Goal: Find specific page/section: Find specific page/section

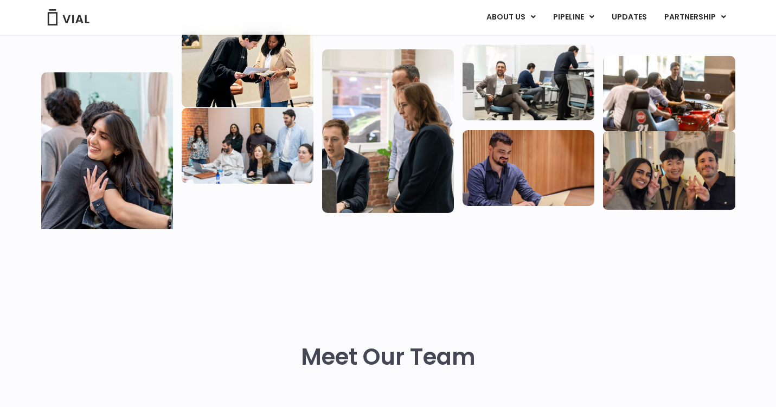
scroll to position [221, 0]
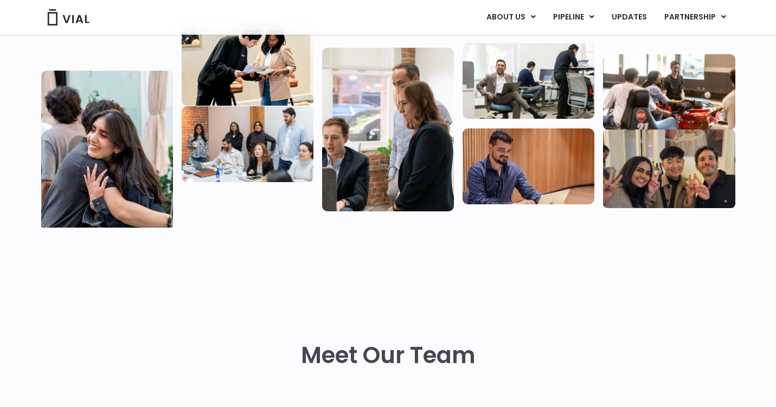
click at [428, 231] on div "We are building a next-gen pharma company Vial was founded on a mission to reim…" at bounding box center [388, 41] width 694 height 433
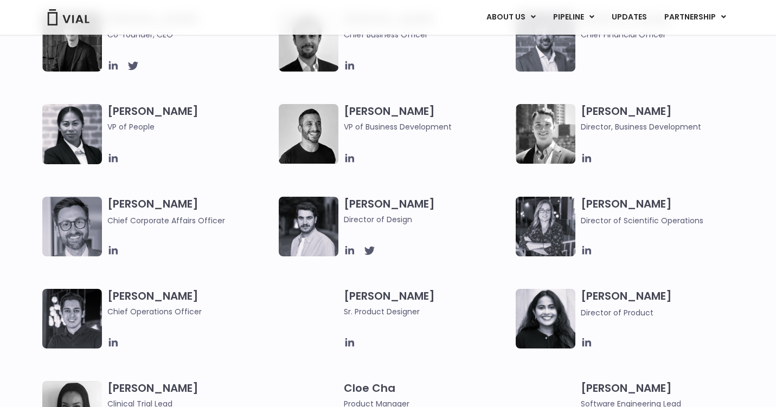
scroll to position [1281, 0]
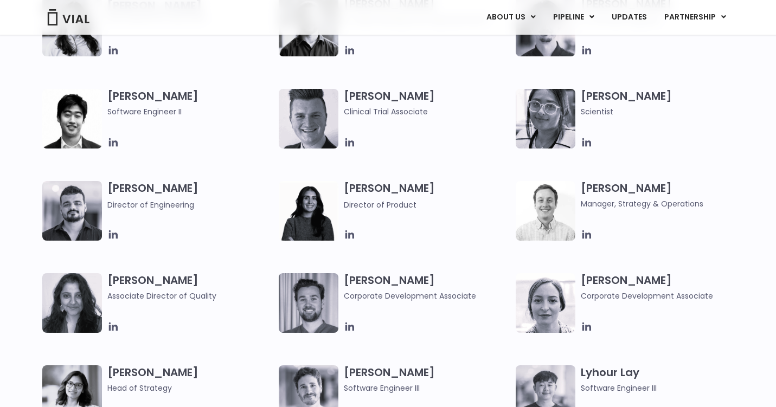
click at [71, 391] on img at bounding box center [72, 395] width 60 height 60
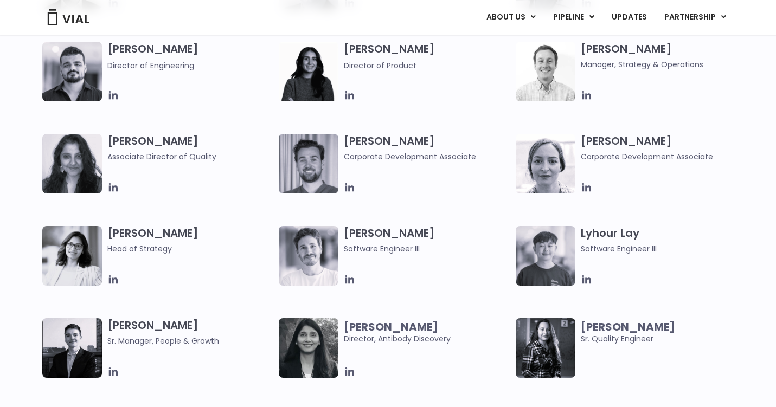
scroll to position [1439, 0]
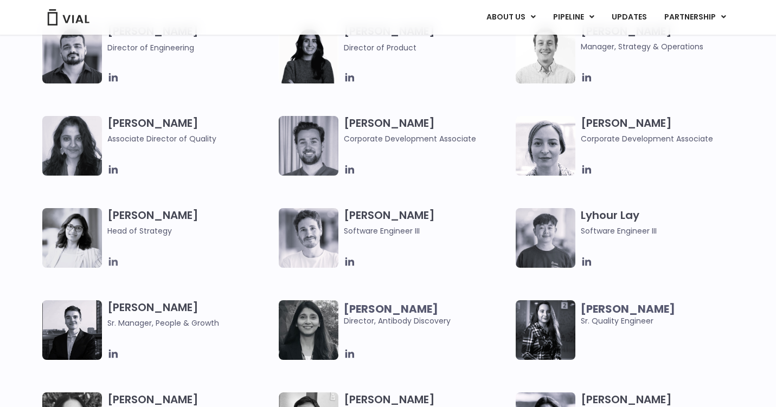
click at [113, 259] on icon at bounding box center [113, 262] width 12 height 12
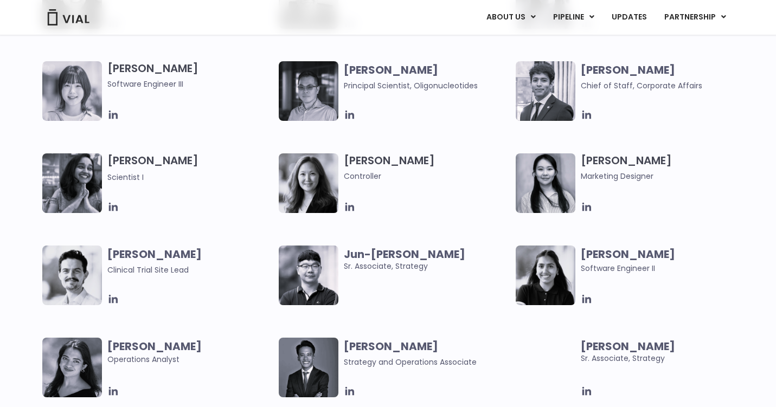
scroll to position [1889, 0]
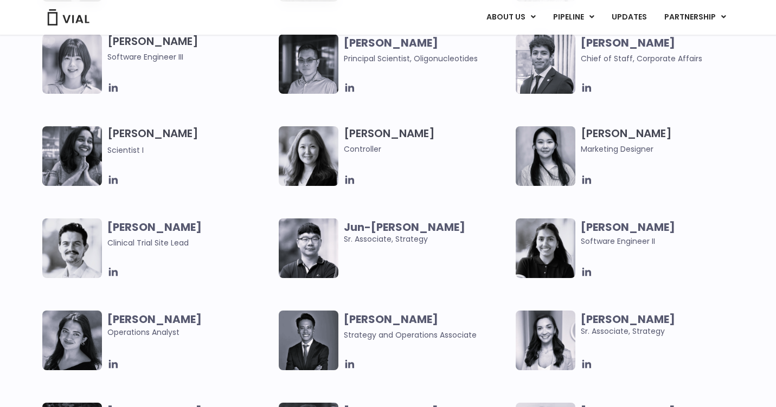
click at [386, 228] on b "Jun-Goo Kwak" at bounding box center [404, 227] width 121 height 15
click at [586, 365] on icon at bounding box center [586, 364] width 9 height 9
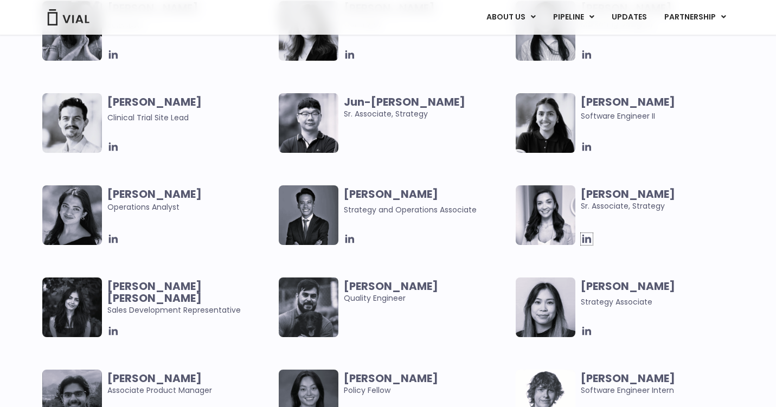
scroll to position [2014, 0]
click at [347, 238] on icon at bounding box center [350, 240] width 12 height 12
click at [586, 329] on icon at bounding box center [587, 332] width 12 height 12
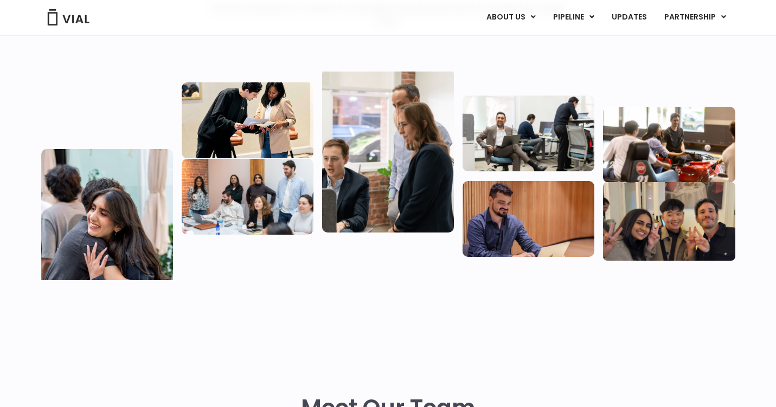
scroll to position [0, 0]
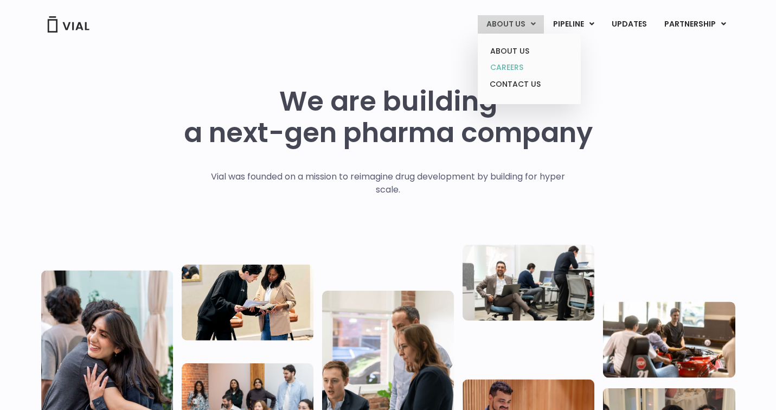
click at [517, 65] on link "CAREERS" at bounding box center [529, 67] width 95 height 17
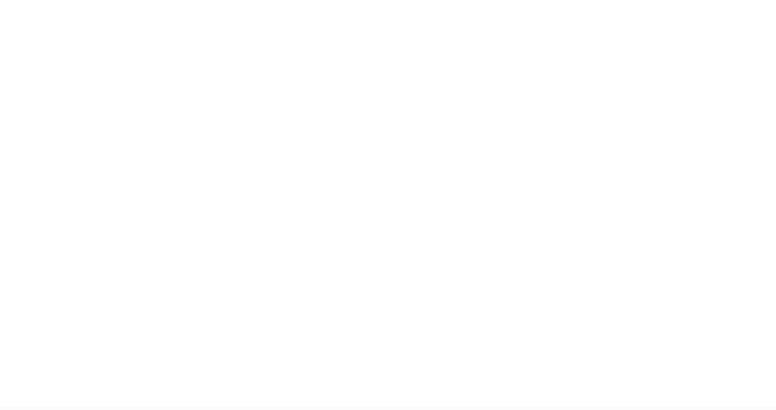
scroll to position [1614, 0]
